Goal: Task Accomplishment & Management: Manage account settings

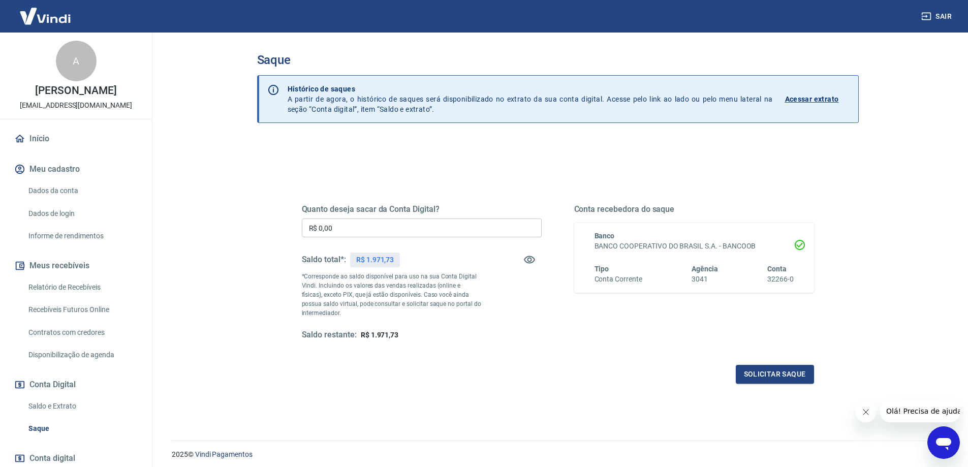
click at [483, 225] on input "R$ 0,00" at bounding box center [422, 227] width 240 height 19
type input "R$ 1.971,73"
click at [785, 376] on button "Solicitar saque" at bounding box center [775, 374] width 78 height 19
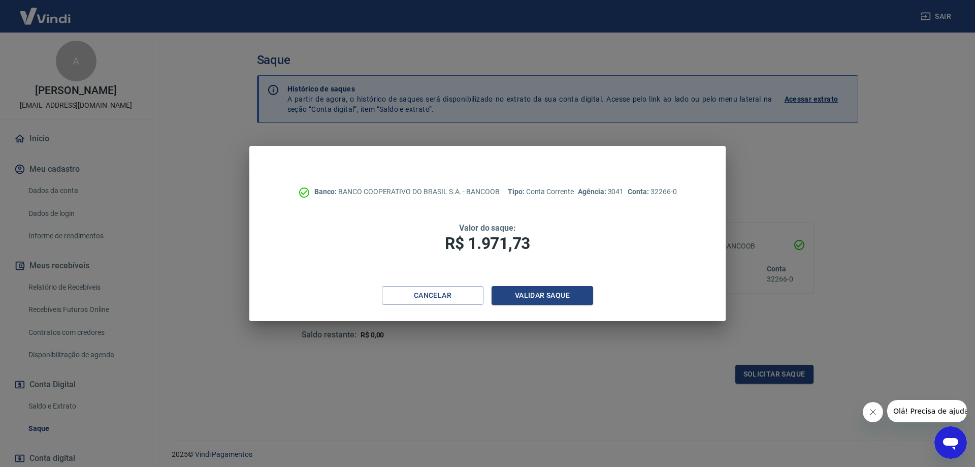
click at [873, 412] on icon "Fechar mensagem da empresa" at bounding box center [873, 411] width 5 height 5
click at [553, 302] on button "Validar saque" at bounding box center [543, 295] width 102 height 19
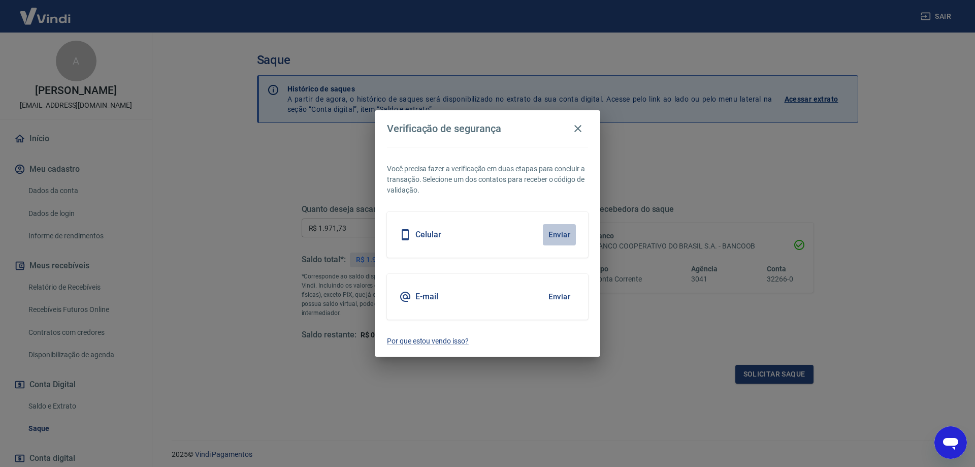
click at [563, 236] on button "Enviar" at bounding box center [559, 234] width 33 height 21
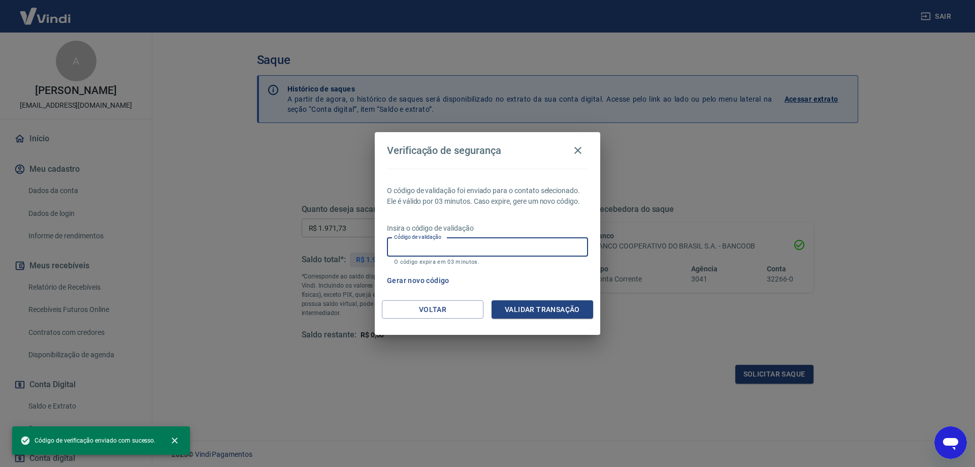
click at [536, 245] on input "Código de validação" at bounding box center [487, 247] width 201 height 19
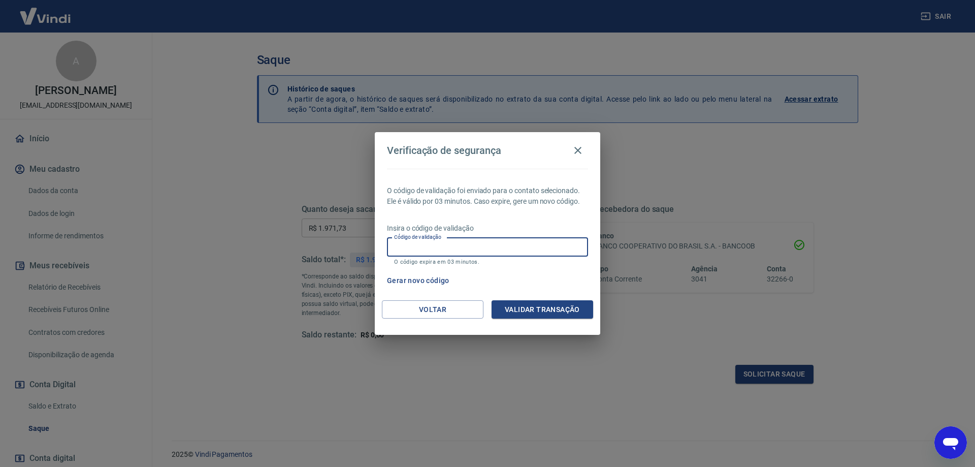
drag, startPoint x: 580, startPoint y: 150, endPoint x: 599, endPoint y: 133, distance: 25.6
click at [580, 150] on icon "button" at bounding box center [578, 150] width 12 height 12
